Goal: Navigation & Orientation: Find specific page/section

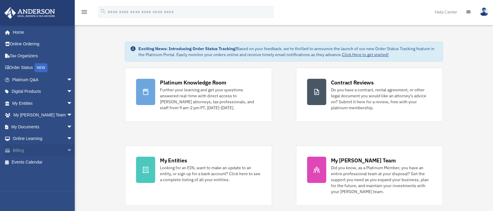
click at [18, 151] on link "Billing arrow_drop_down" at bounding box center [42, 151] width 77 height 12
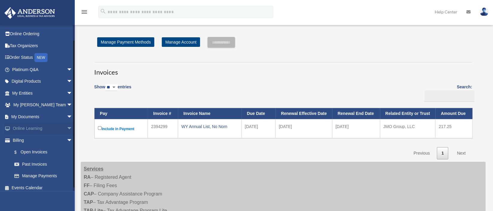
scroll to position [14, 0]
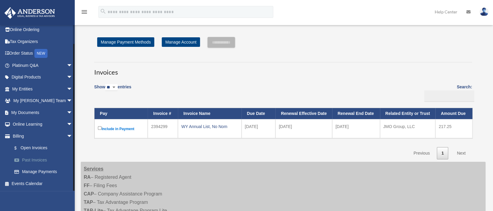
click at [36, 163] on link "Past Invoices" at bounding box center [44, 160] width 73 height 12
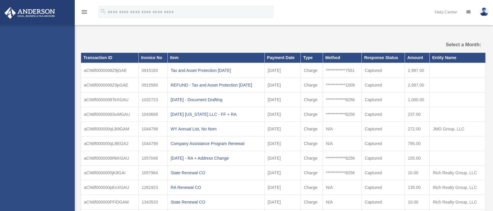
select select
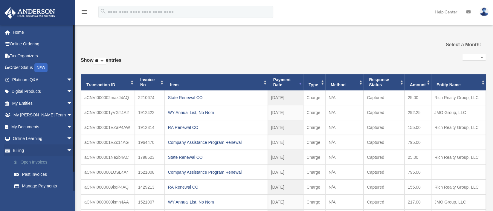
click at [31, 164] on link "$ Open Invoices" at bounding box center [44, 163] width 73 height 12
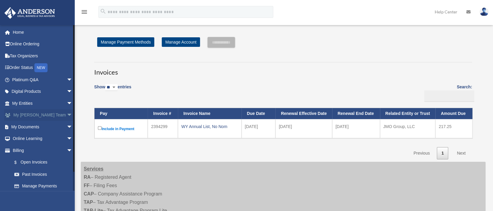
click at [67, 116] on span "arrow_drop_down" at bounding box center [73, 115] width 12 height 12
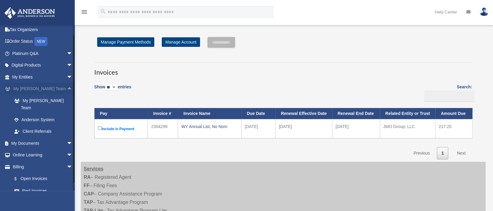
scroll to position [30, 0]
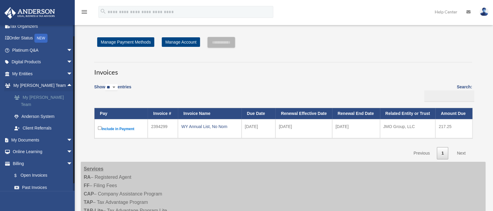
click at [54, 97] on link "My [PERSON_NAME] Team" at bounding box center [44, 100] width 73 height 19
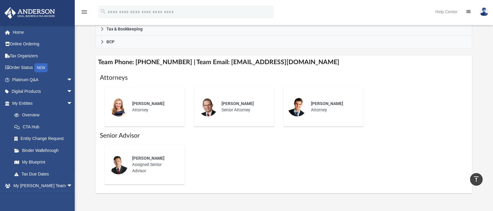
scroll to position [194, 0]
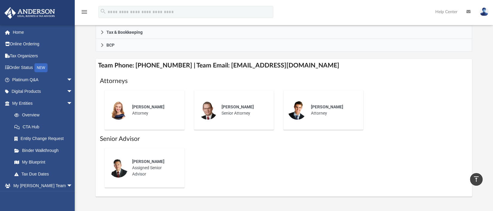
click at [149, 112] on div "[PERSON_NAME] Attorney" at bounding box center [154, 110] width 52 height 21
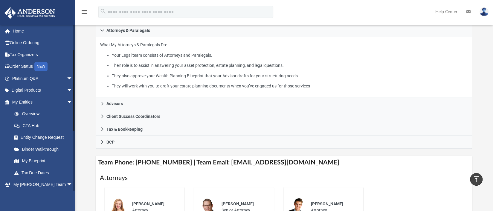
scroll to position [0, 0]
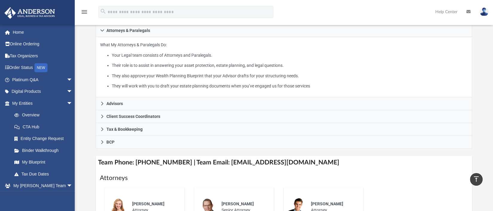
click at [485, 11] on img at bounding box center [484, 11] width 9 height 9
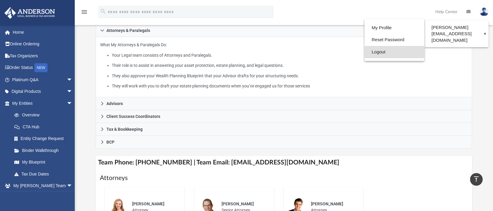
click at [364, 52] on link "Logout" at bounding box center [394, 52] width 60 height 12
